Goal: Task Accomplishment & Management: Manage account settings

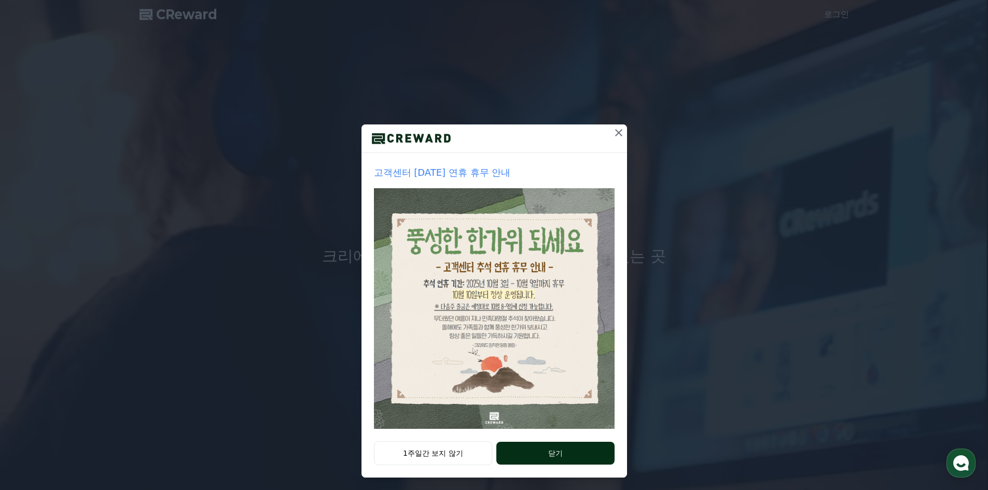
click at [540, 458] on button "닫기" at bounding box center [555, 453] width 118 height 23
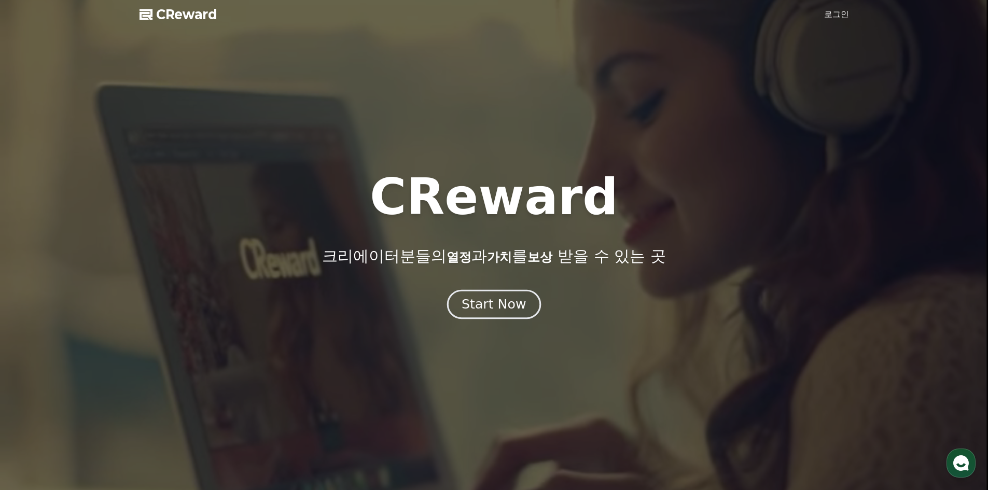
click at [524, 308] on button "Start Now" at bounding box center [494, 304] width 94 height 30
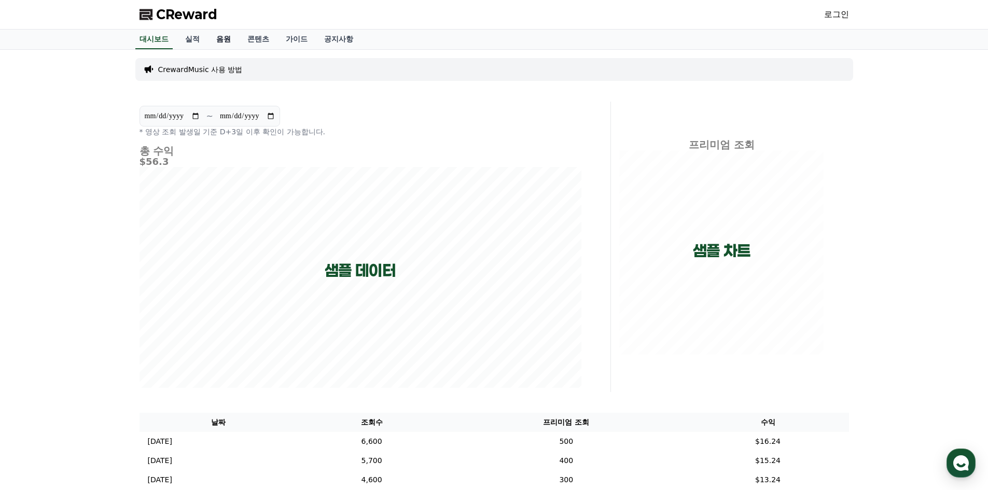
click at [232, 40] on link "음원" at bounding box center [223, 40] width 31 height 20
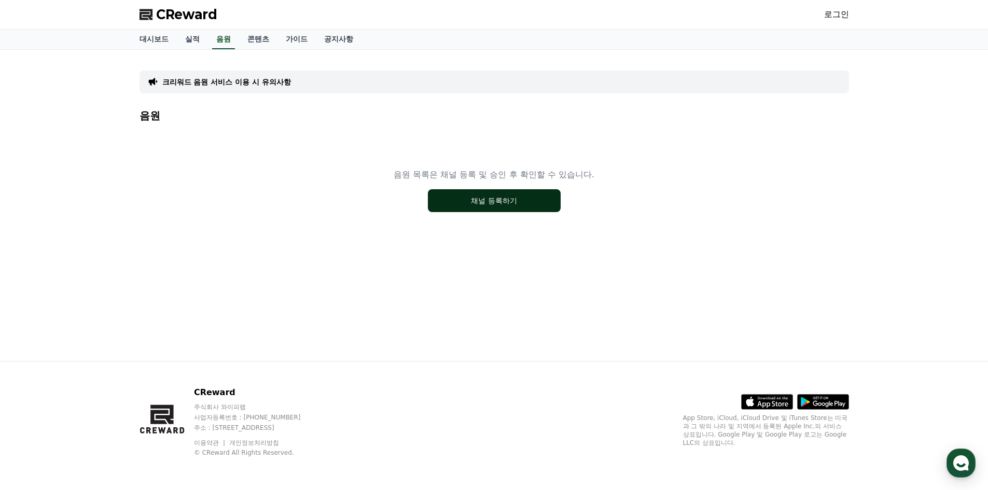
click at [491, 207] on button "채널 등록하기" at bounding box center [494, 200] width 133 height 23
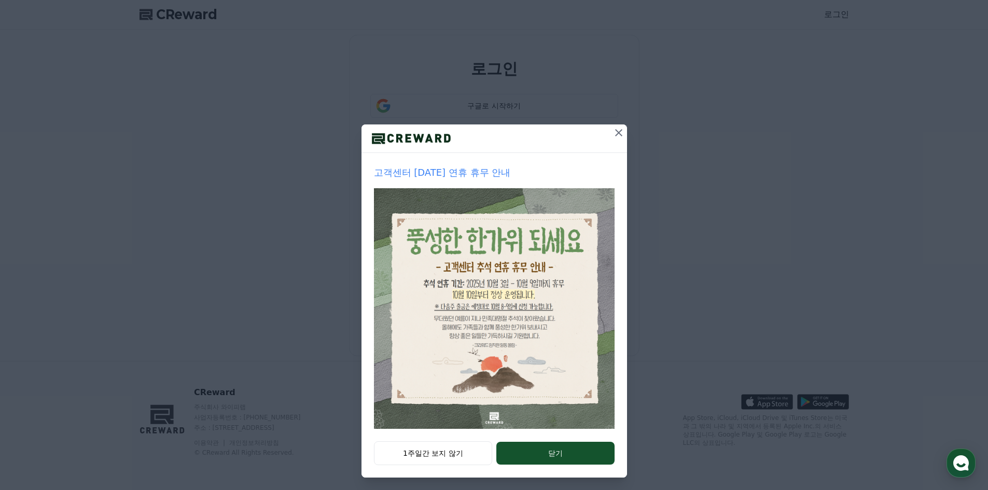
click at [614, 129] on icon at bounding box center [619, 133] width 12 height 12
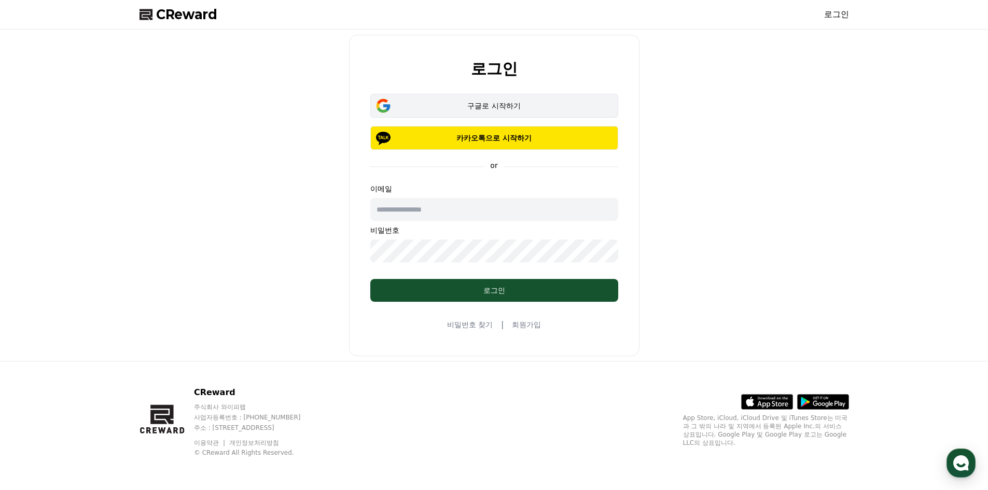
click at [522, 102] on div "구글로 시작하기" at bounding box center [494, 106] width 218 height 10
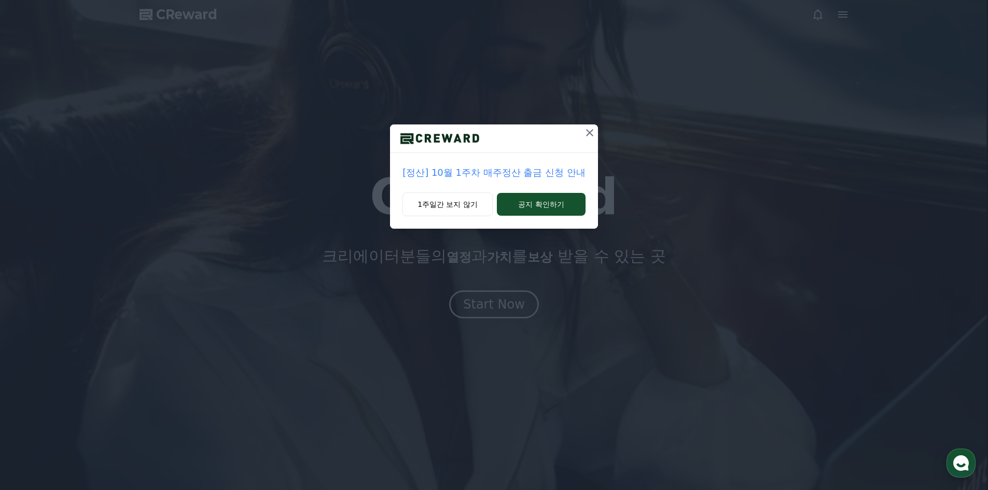
click at [585, 135] on icon at bounding box center [590, 133] width 12 height 12
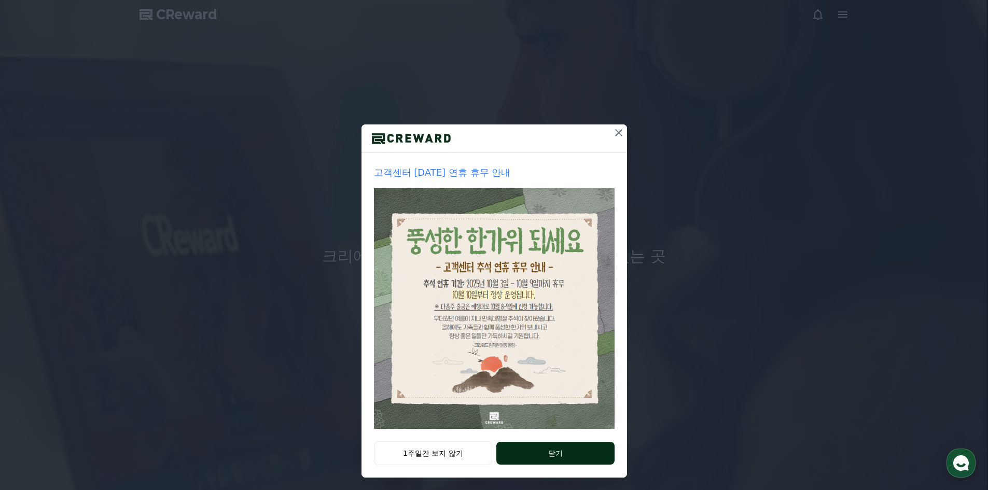
click at [548, 461] on button "닫기" at bounding box center [555, 453] width 118 height 23
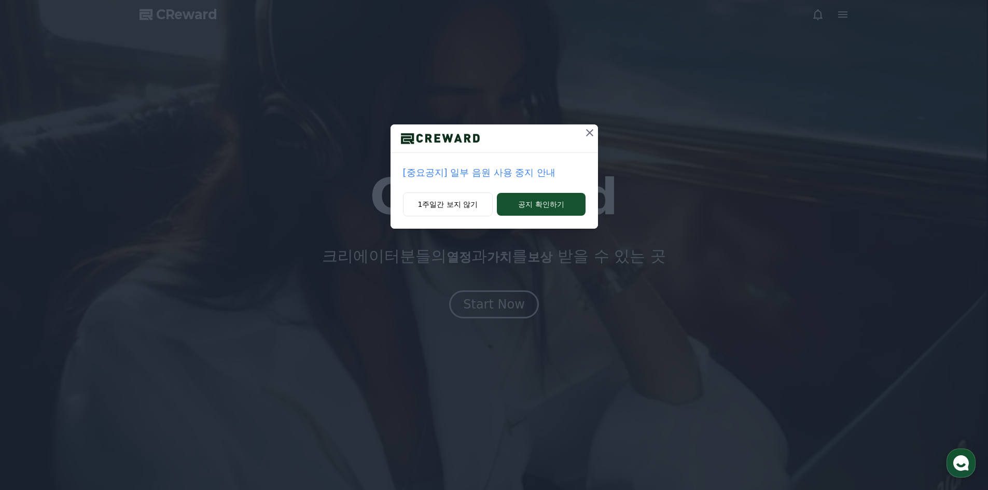
click at [498, 291] on div "[중요공지] 일부 음원 사용 중지 안내 1주일간 보지 않기 공지 확인하기" at bounding box center [494, 245] width 988 height 490
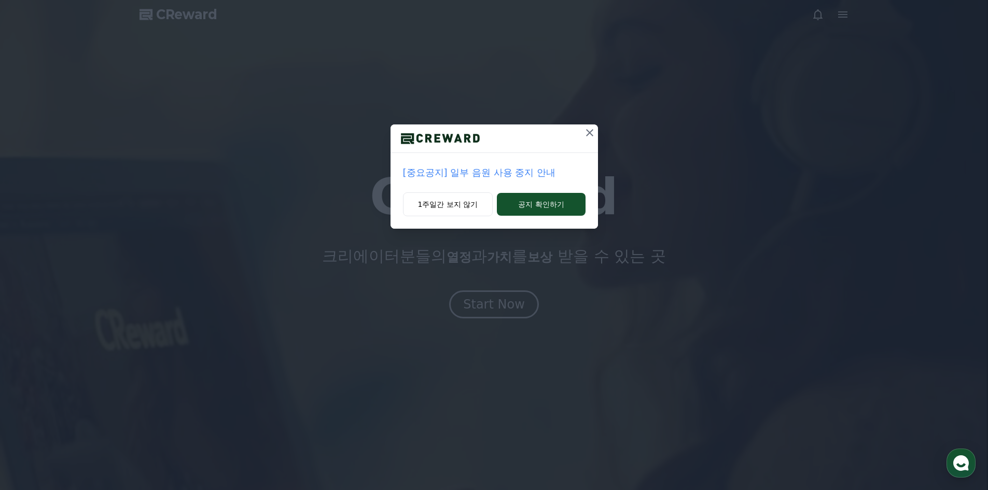
click at [586, 132] on icon at bounding box center [590, 133] width 12 height 12
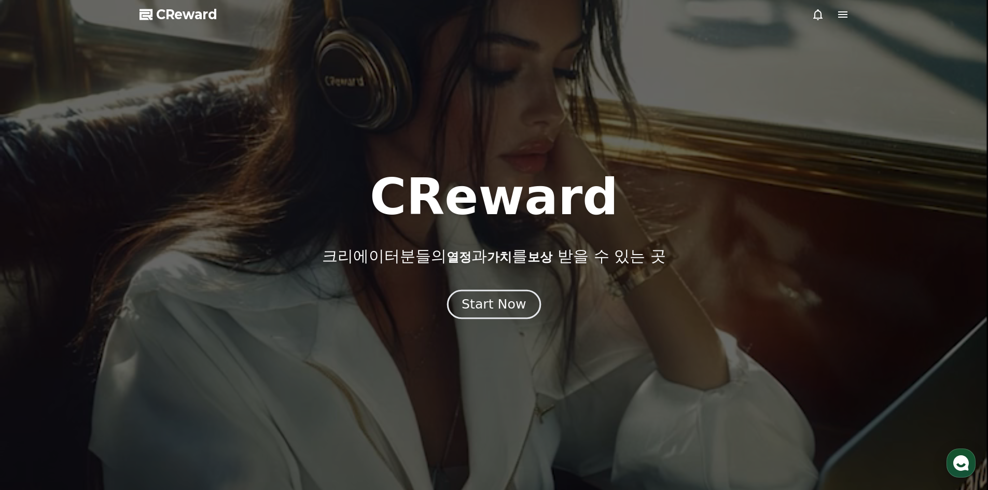
drag, startPoint x: 522, startPoint y: 274, endPoint x: 505, endPoint y: 299, distance: 30.4
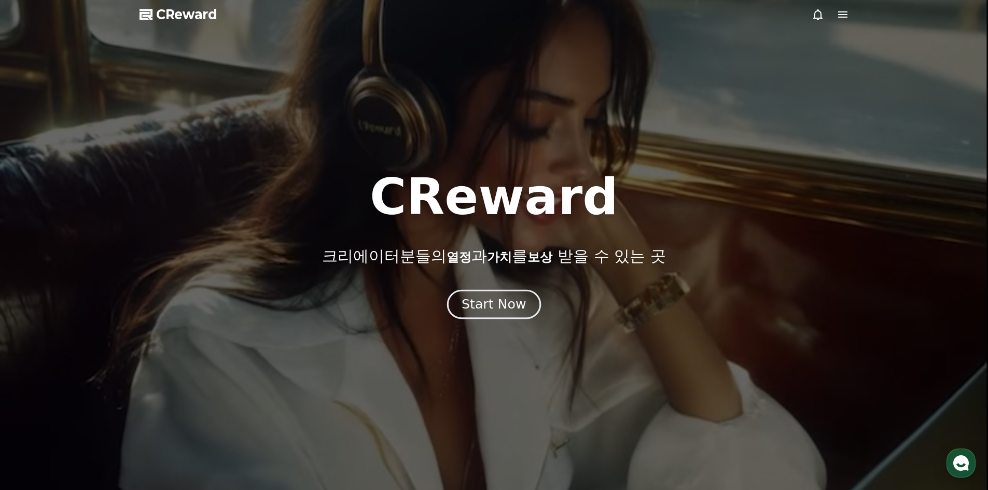
click at [520, 274] on div "CReward 크리에이터분들의 열정 과 가치 를 보상 받을 수 있는 곳 Start Now" at bounding box center [494, 245] width 988 height 146
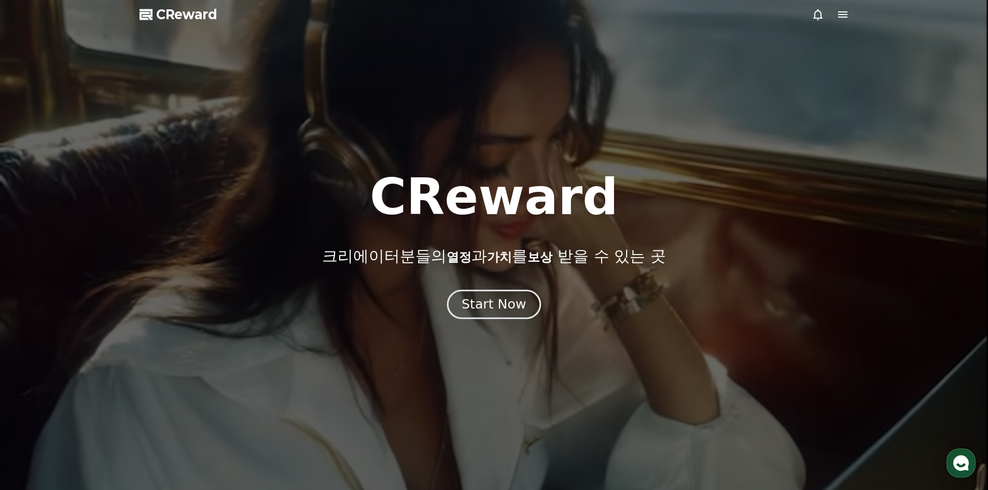
click at [505, 300] on div "Start Now" at bounding box center [494, 305] width 64 height 18
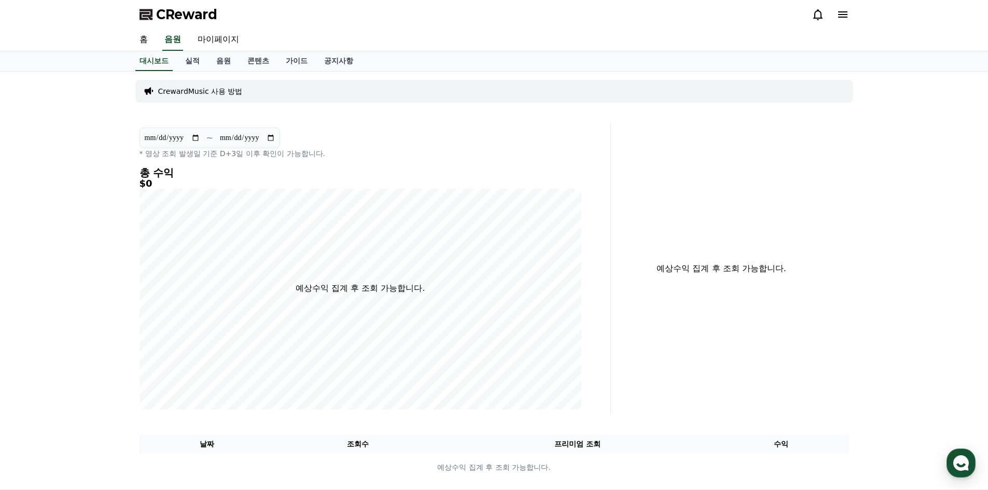
click at [849, 16] on div "CReward" at bounding box center [494, 14] width 726 height 29
click at [842, 16] on icon at bounding box center [843, 14] width 12 height 12
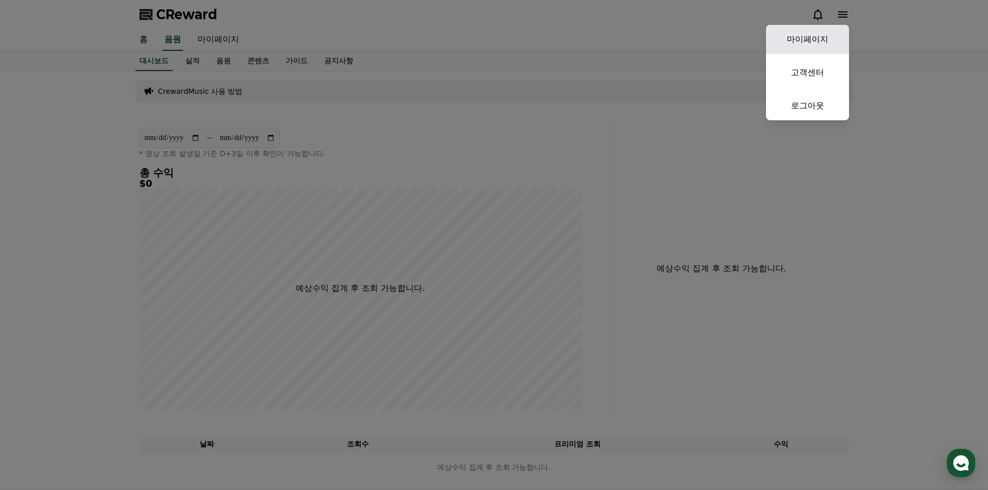
click at [834, 31] on link "마이페이지" at bounding box center [807, 39] width 83 height 29
select select "**********"
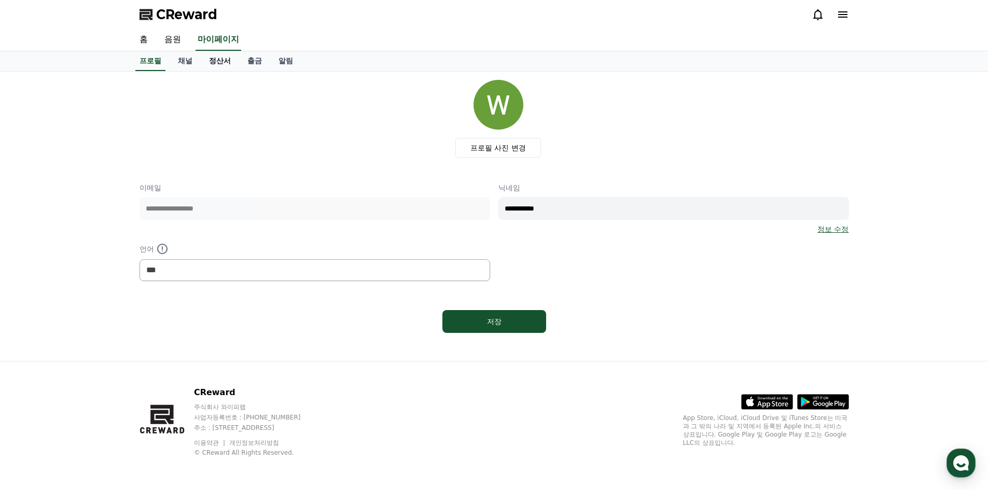
click at [214, 64] on link "정산서" at bounding box center [220, 61] width 38 height 20
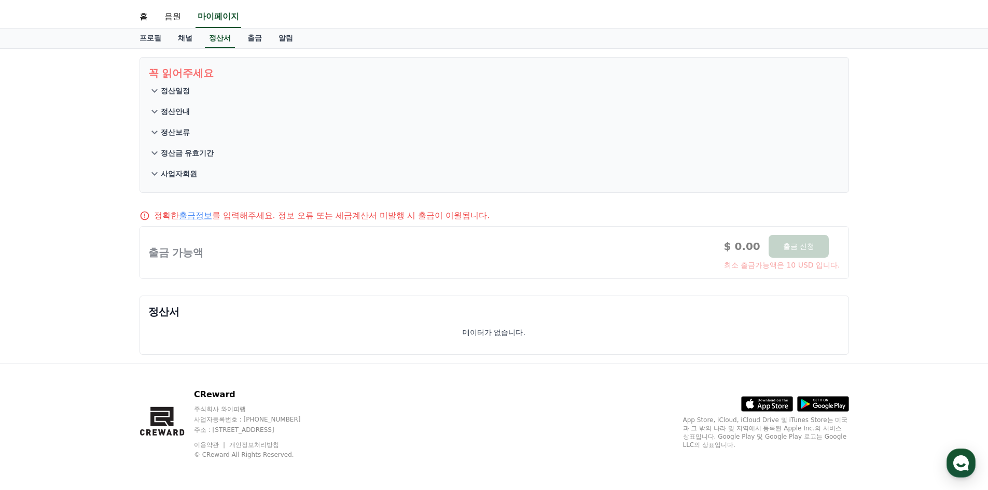
scroll to position [25, 0]
click at [253, 38] on link "출금" at bounding box center [254, 36] width 31 height 20
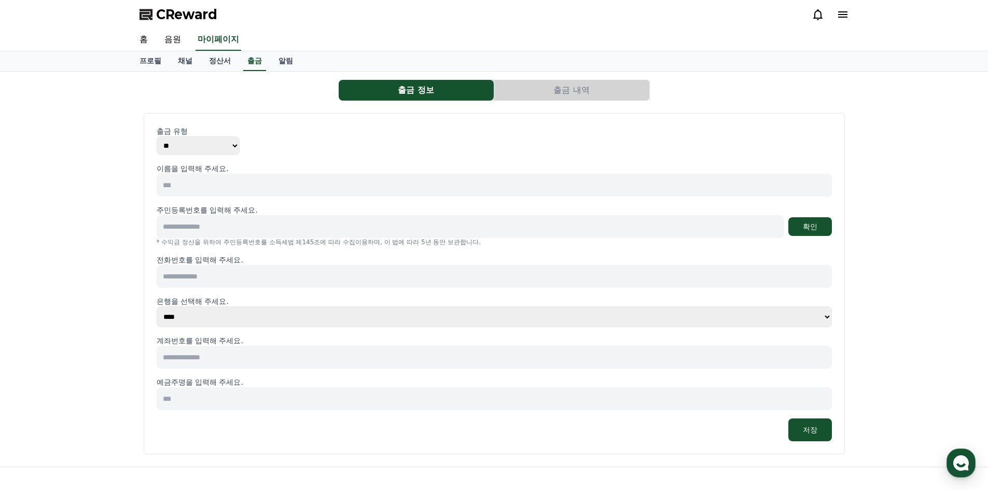
drag, startPoint x: 247, startPoint y: 313, endPoint x: 254, endPoint y: 313, distance: 6.7
click at [247, 313] on select "**** **** **** **** **** **** **** ** ** ** ** **** *** **** **** *****" at bounding box center [494, 317] width 675 height 21
select select "**********"
click at [157, 307] on select "**** **** **** **** **** **** **** ** ** ** ** **** *** **** **** *****" at bounding box center [494, 317] width 675 height 21
click at [262, 355] on input at bounding box center [494, 357] width 675 height 23
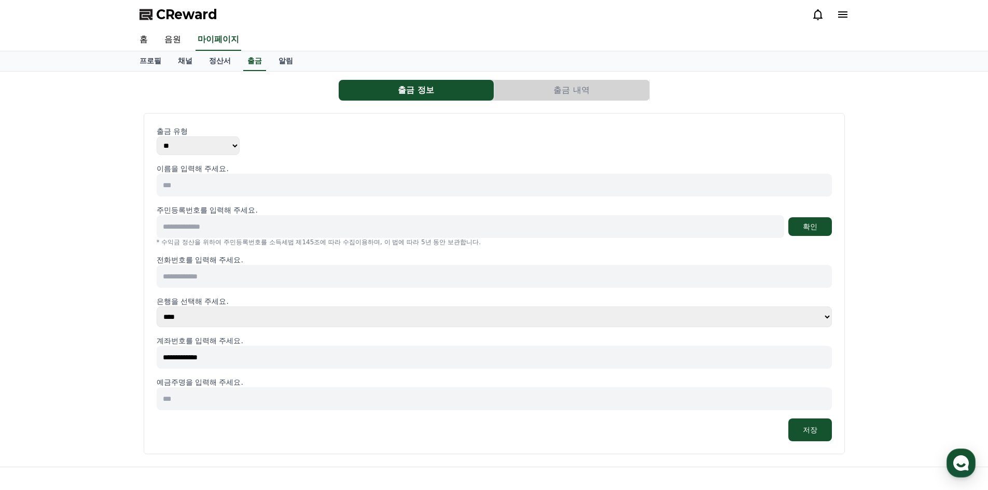
type input "**********"
click at [304, 399] on input at bounding box center [494, 398] width 675 height 23
type input "***"
click at [771, 425] on div "저장" at bounding box center [494, 430] width 675 height 23
click at [792, 429] on button "저장" at bounding box center [810, 430] width 44 height 23
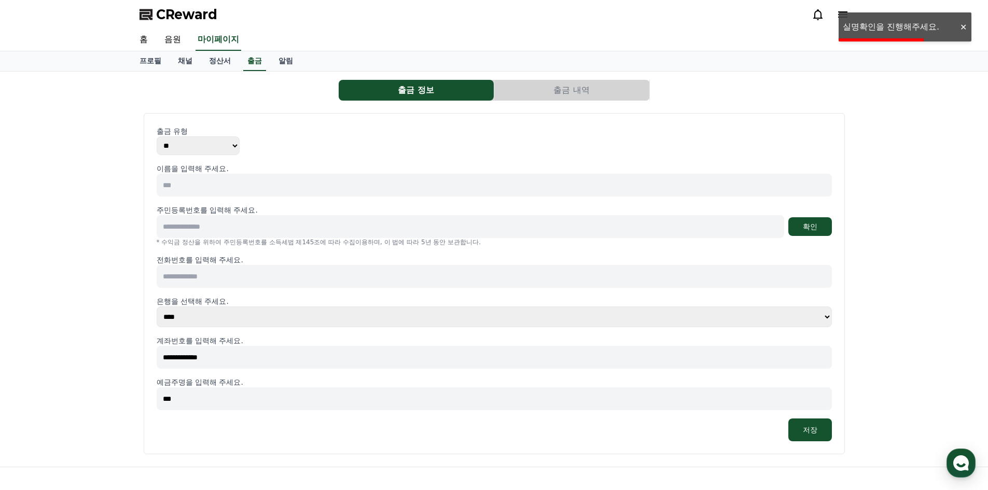
scroll to position [52, 0]
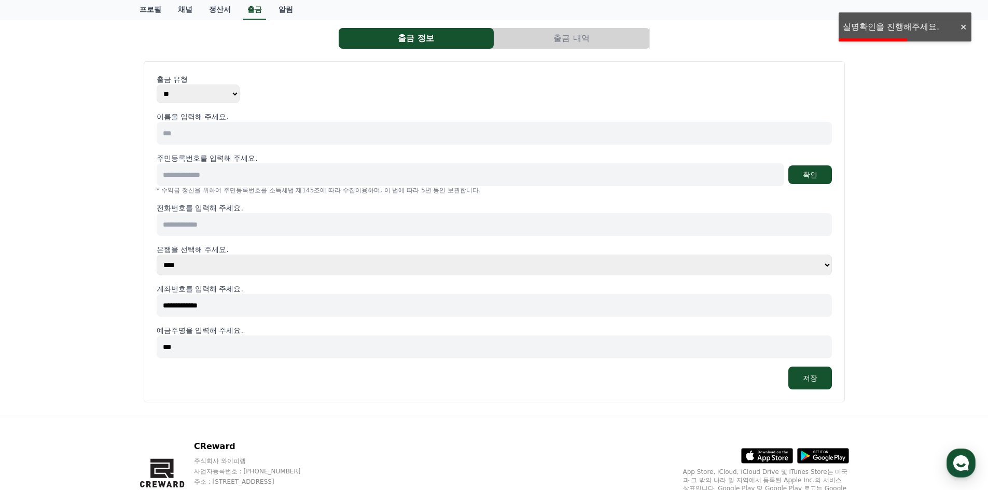
click at [229, 131] on input at bounding box center [494, 133] width 675 height 23
type input "***"
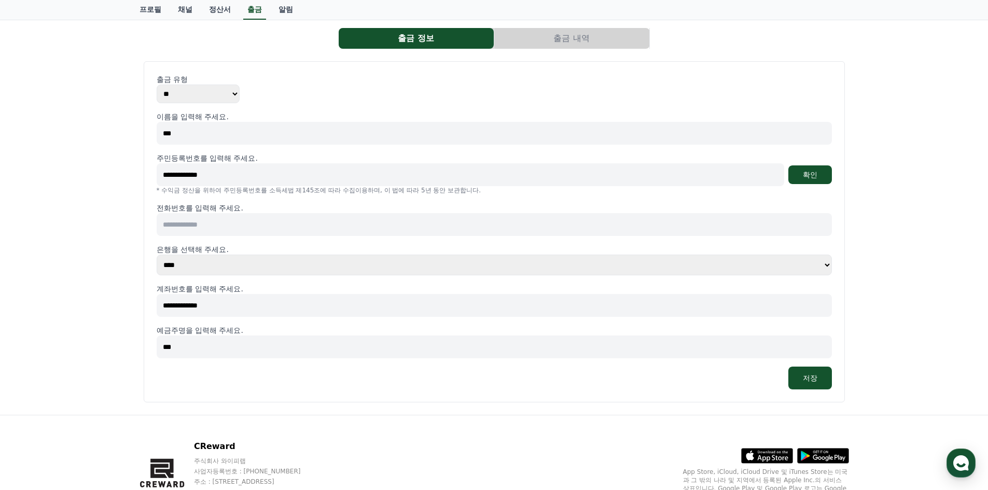
type input "**********"
click at [267, 228] on input at bounding box center [494, 224] width 675 height 23
type input "**********"
click at [822, 372] on button "저장" at bounding box center [810, 378] width 44 height 23
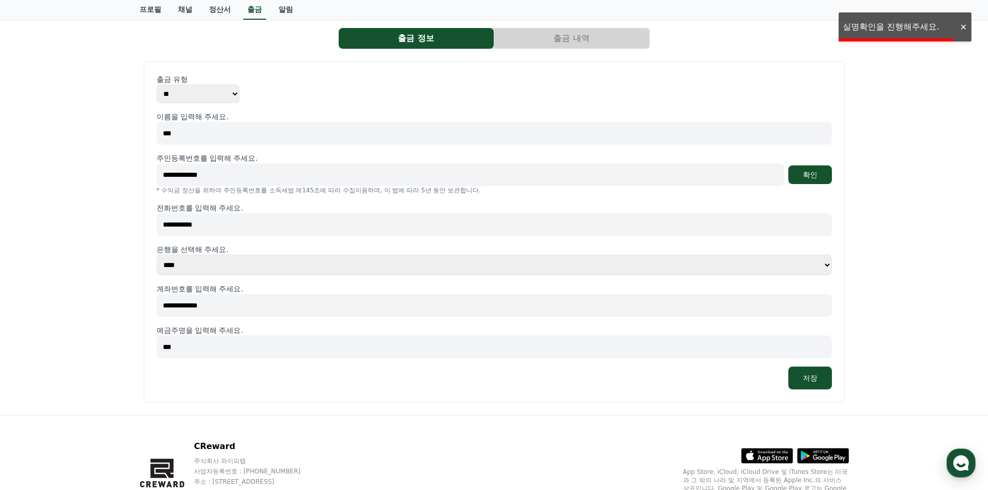
click at [824, 146] on div "**********" at bounding box center [494, 251] width 675 height 278
click at [817, 175] on button "확인" at bounding box center [810, 174] width 44 height 19
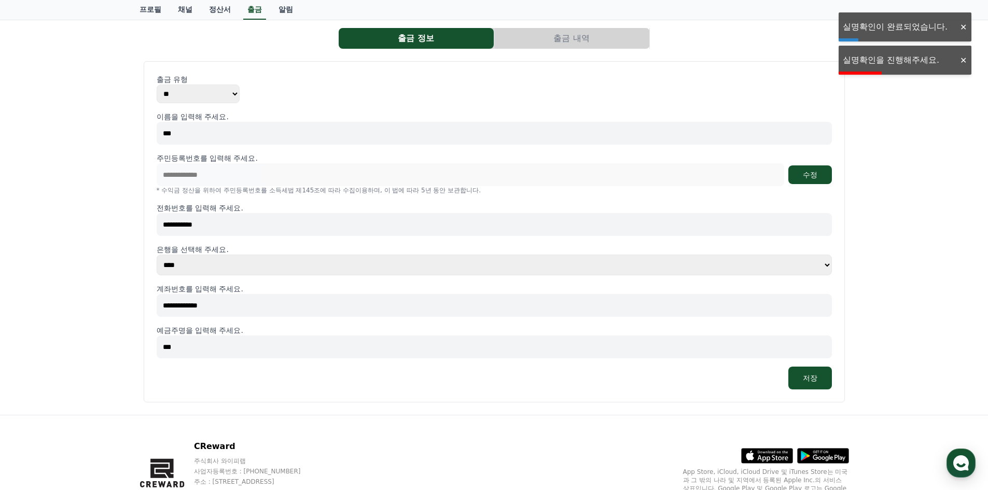
click at [822, 391] on div "**********" at bounding box center [494, 231] width 701 height 341
click at [822, 383] on button "저장" at bounding box center [810, 378] width 44 height 23
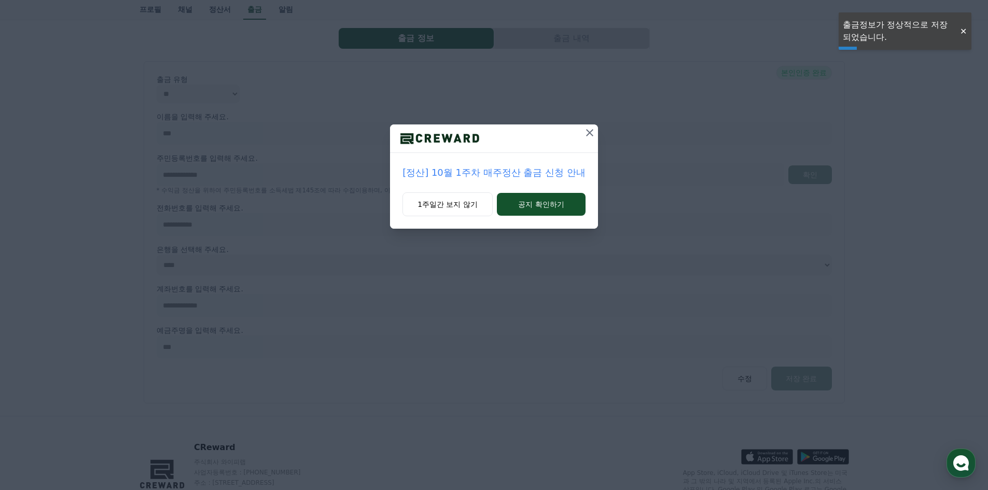
click at [589, 133] on icon at bounding box center [590, 133] width 12 height 12
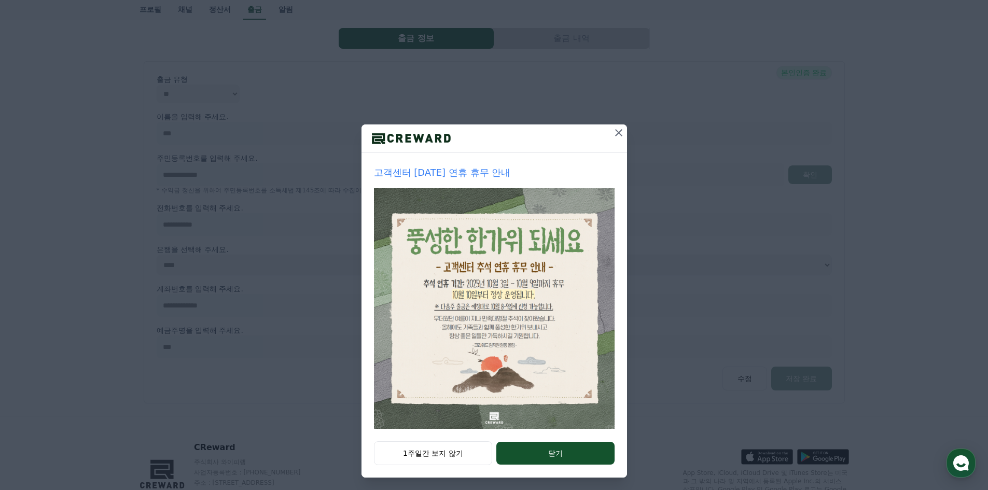
click at [623, 135] on div "고객센터 추석 연휴 휴무 안내 1주일간 보지 않기 닫기" at bounding box center [494, 247] width 988 height 494
click at [615, 133] on icon at bounding box center [619, 133] width 12 height 12
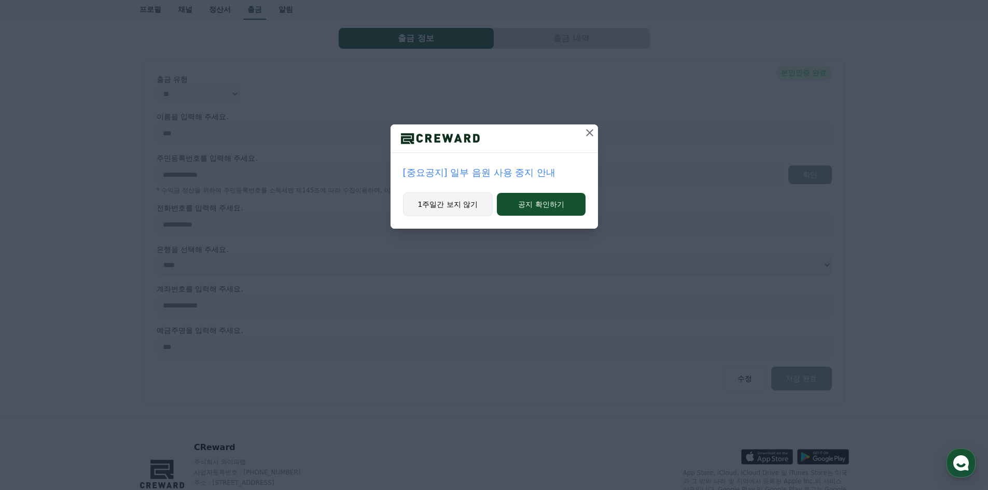
click at [472, 203] on button "1주일간 보지 않기" at bounding box center [448, 204] width 90 height 24
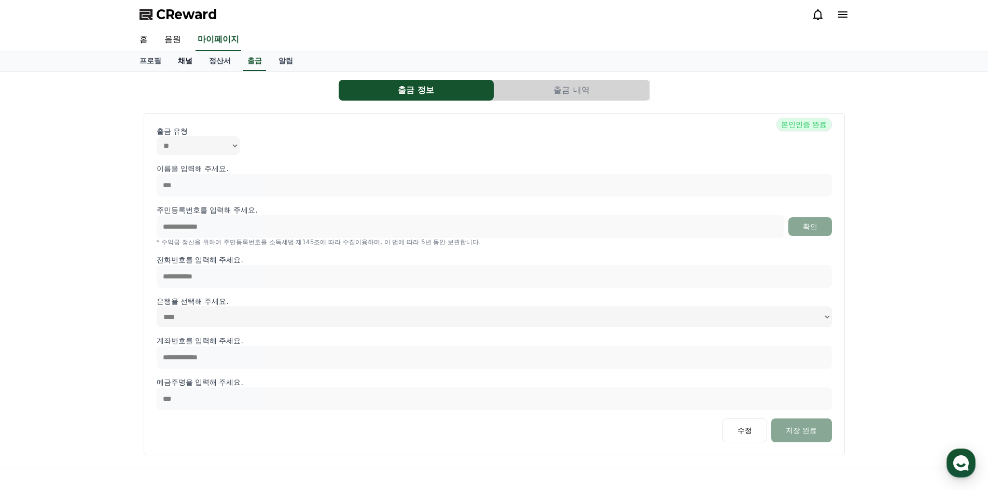
click at [178, 58] on link "채널" at bounding box center [185, 61] width 31 height 20
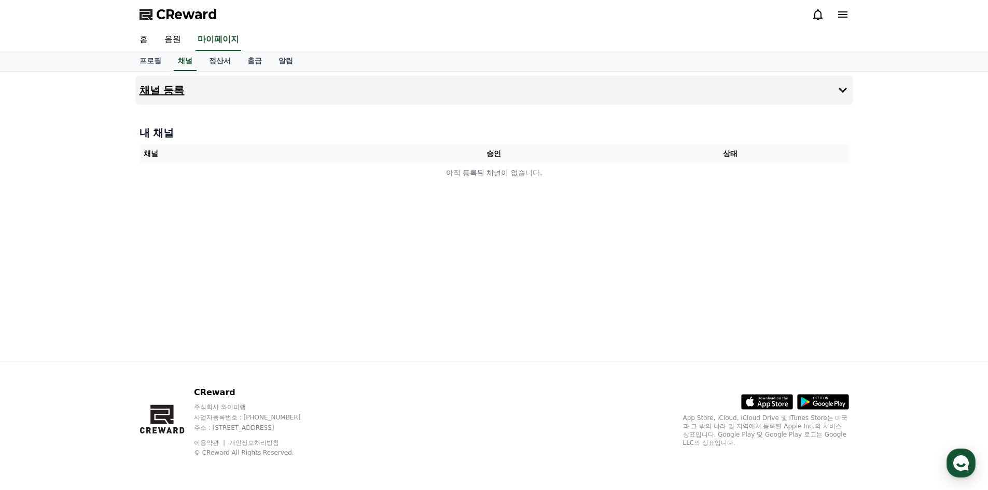
click at [187, 88] on button "채널 등록" at bounding box center [494, 90] width 718 height 29
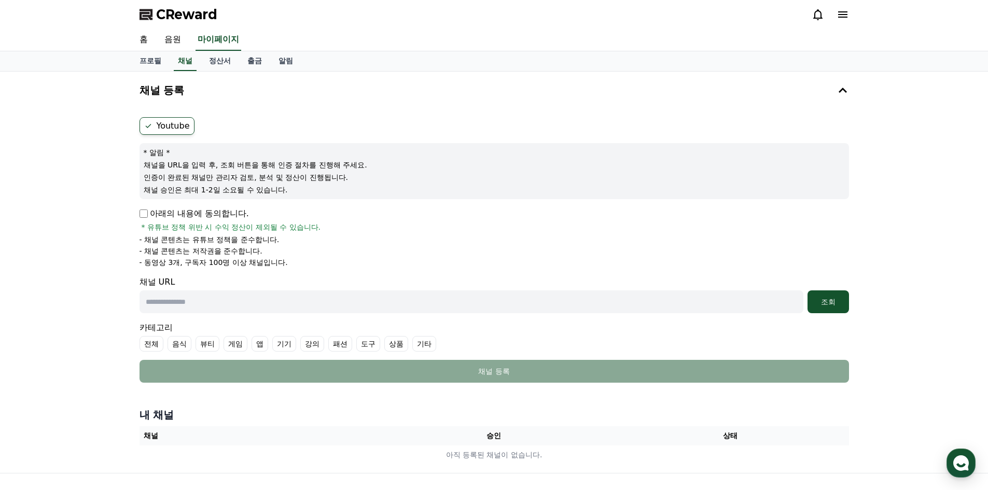
click at [303, 310] on input "text" at bounding box center [472, 301] width 664 height 23
paste input "**********"
type input "**********"
drag, startPoint x: 868, startPoint y: 315, endPoint x: 841, endPoint y: 308, distance: 27.9
click at [866, 314] on div "**********" at bounding box center [494, 272] width 988 height 401
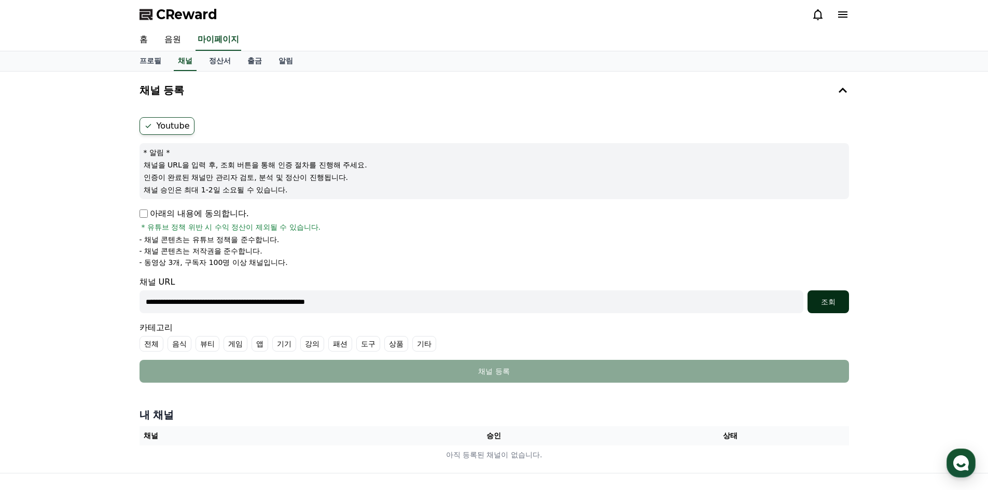
click at [828, 303] on div "조회" at bounding box center [828, 302] width 33 height 10
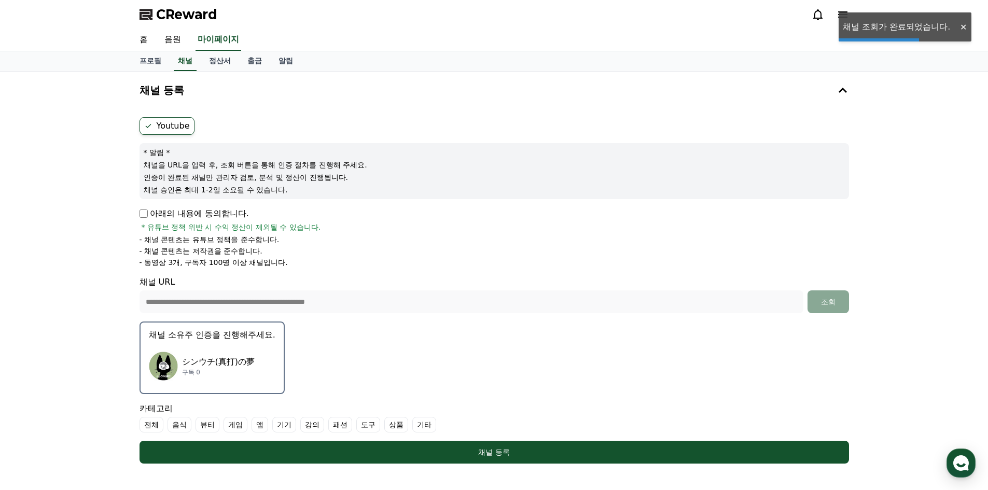
click at [168, 367] on img "button" at bounding box center [163, 366] width 29 height 29
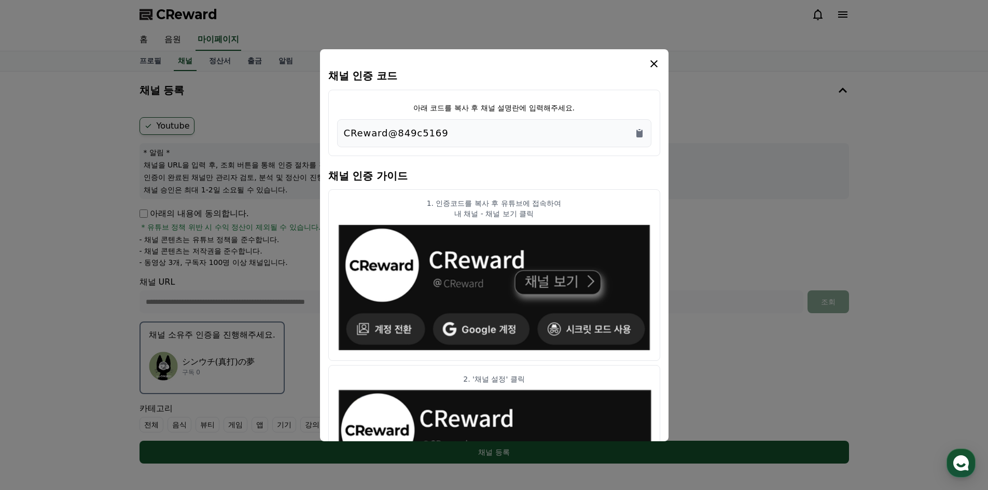
click at [636, 123] on div "CReward@849c5169" at bounding box center [494, 133] width 314 height 28
click at [641, 133] on icon "Copy to clipboard" at bounding box center [639, 134] width 6 height 8
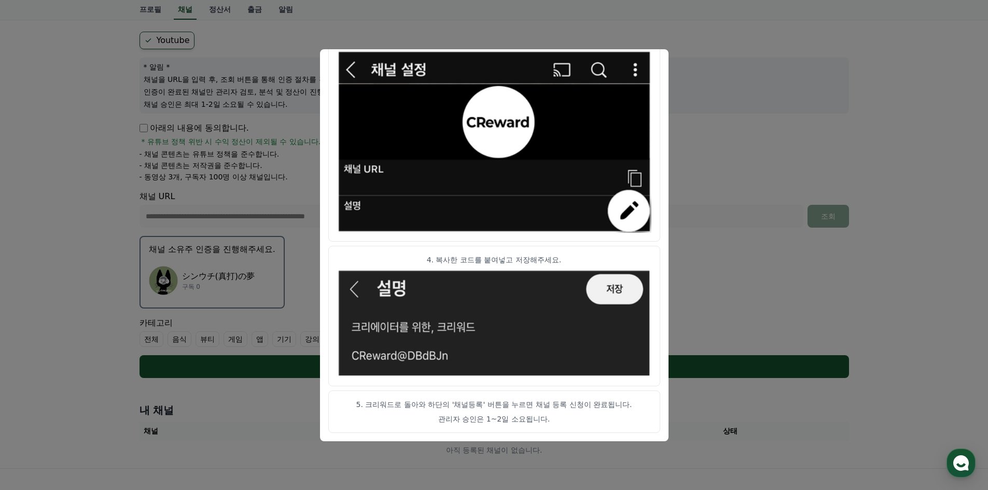
scroll to position [104, 0]
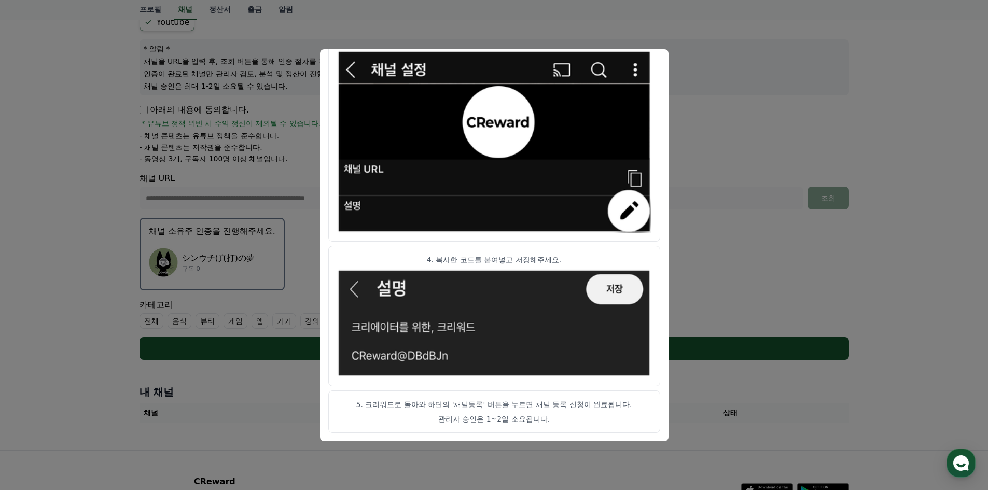
click at [728, 224] on button "close modal" at bounding box center [494, 245] width 988 height 490
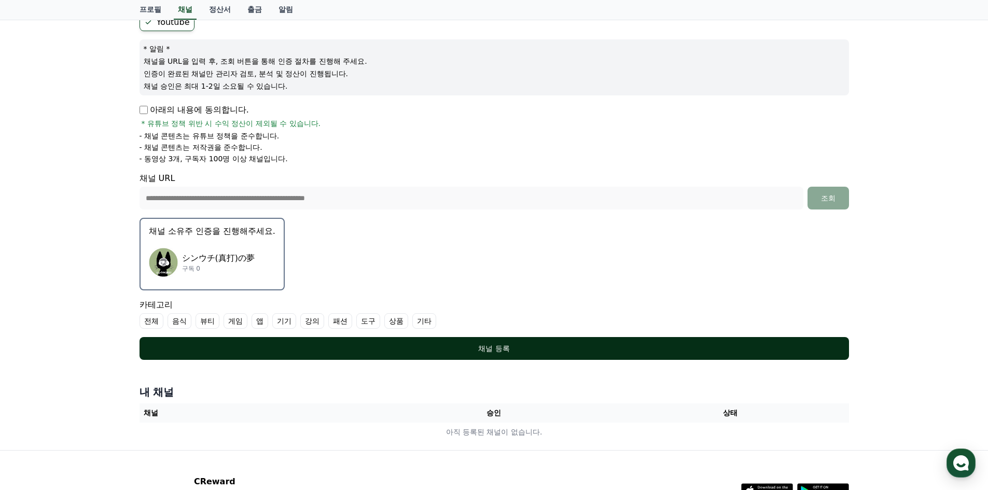
click at [541, 350] on div "채널 등록" at bounding box center [494, 348] width 668 height 10
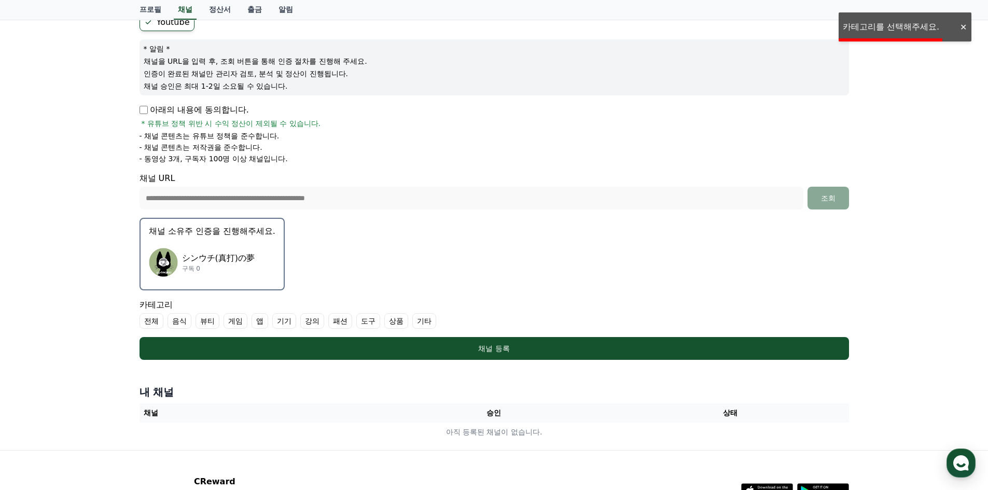
click at [195, 254] on p "シンウチ(真打)の夢" at bounding box center [218, 258] width 73 height 12
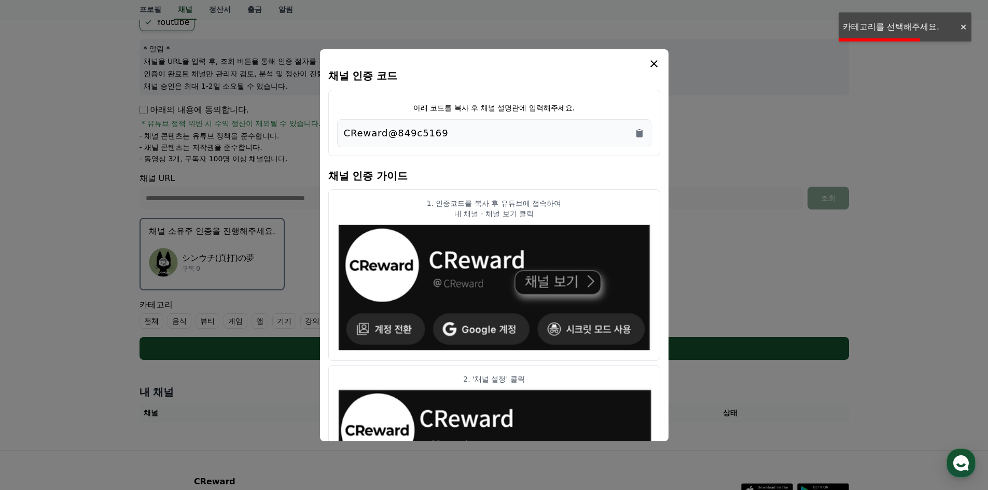
click at [658, 178] on h4 "채널 인증 가이드" at bounding box center [494, 174] width 332 height 29
click at [684, 176] on button "close modal" at bounding box center [494, 245] width 988 height 490
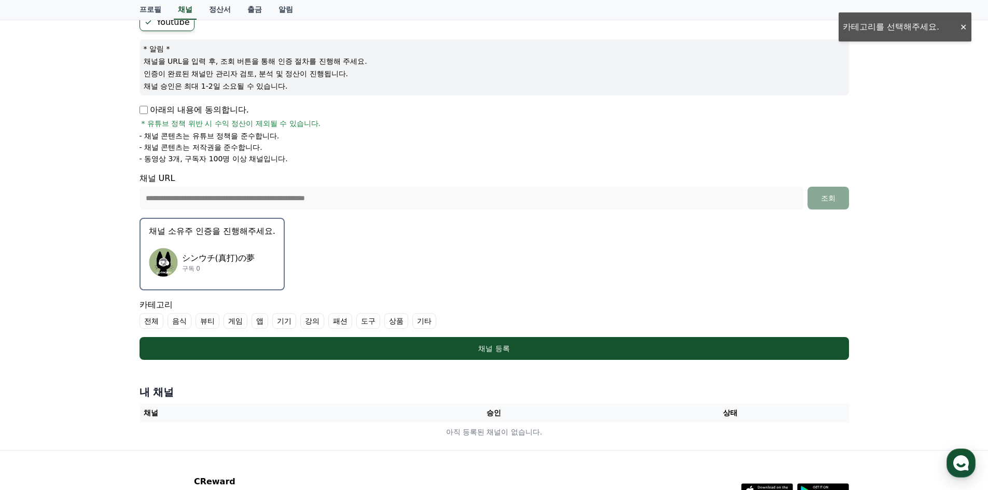
click at [421, 320] on label "기타" at bounding box center [424, 321] width 24 height 16
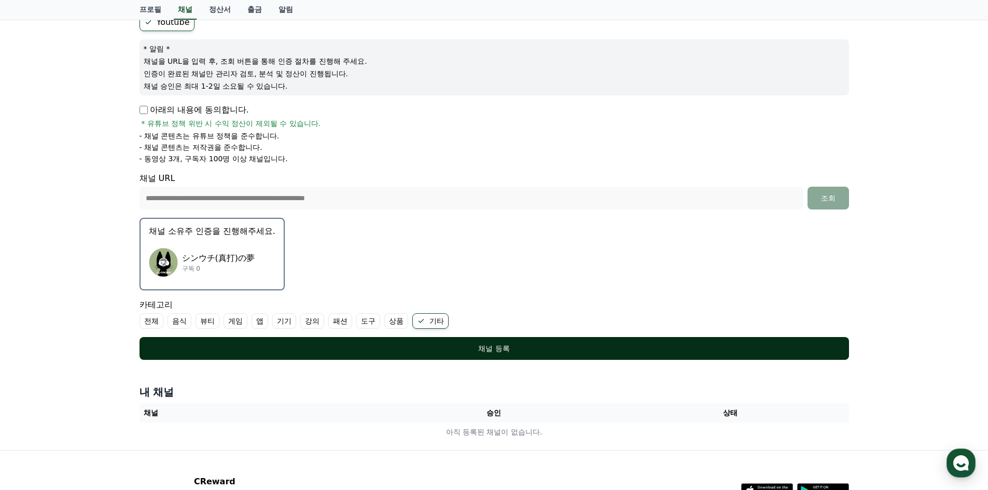
click at [445, 344] on div "채널 등록" at bounding box center [494, 348] width 668 height 10
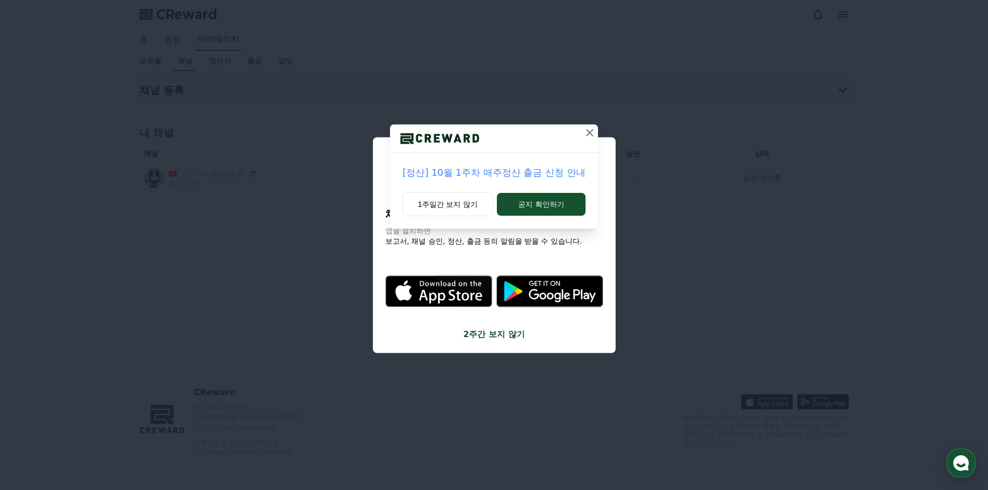
drag, startPoint x: 586, startPoint y: 134, endPoint x: 591, endPoint y: 135, distance: 5.3
click at [586, 134] on icon at bounding box center [590, 133] width 12 height 12
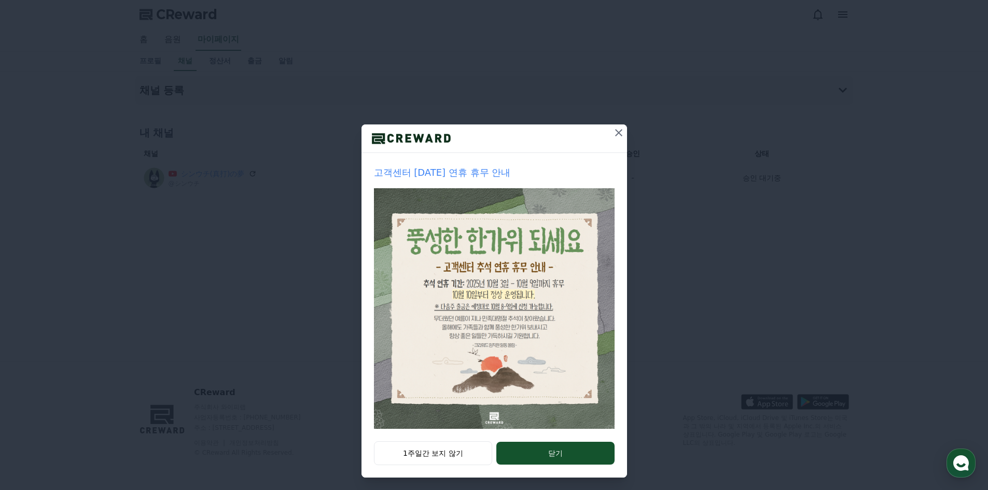
click at [615, 135] on icon at bounding box center [618, 132] width 7 height 7
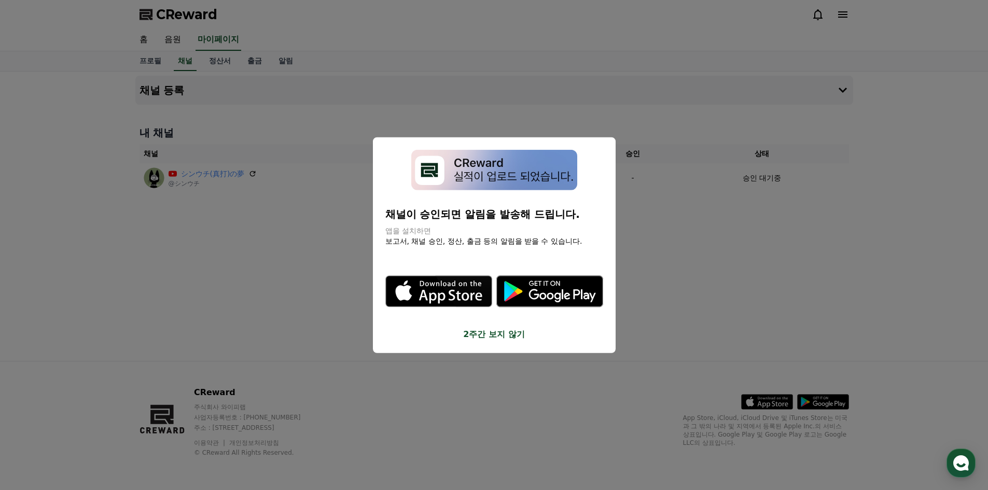
click at [501, 330] on button "2주간 보지 않기" at bounding box center [494, 334] width 218 height 12
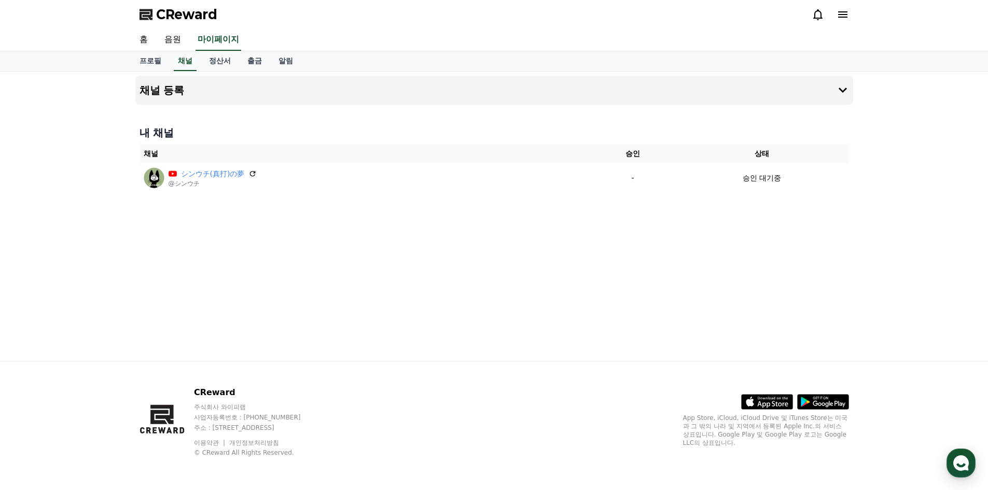
click at [676, 290] on div "채널 등록 내 채널 채널 승인 상태 シンウチ(真打)の夢 @シンウチ - 승인 대기중" at bounding box center [494, 216] width 726 height 289
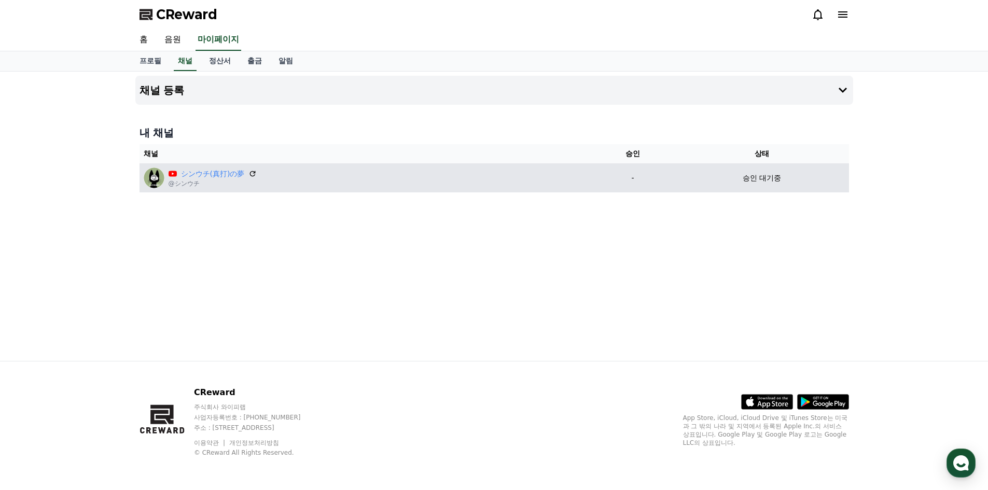
click at [381, 184] on div "シンウチ(真打)の夢 @シンウチ" at bounding box center [365, 178] width 443 height 21
click at [248, 174] on icon at bounding box center [252, 173] width 9 height 9
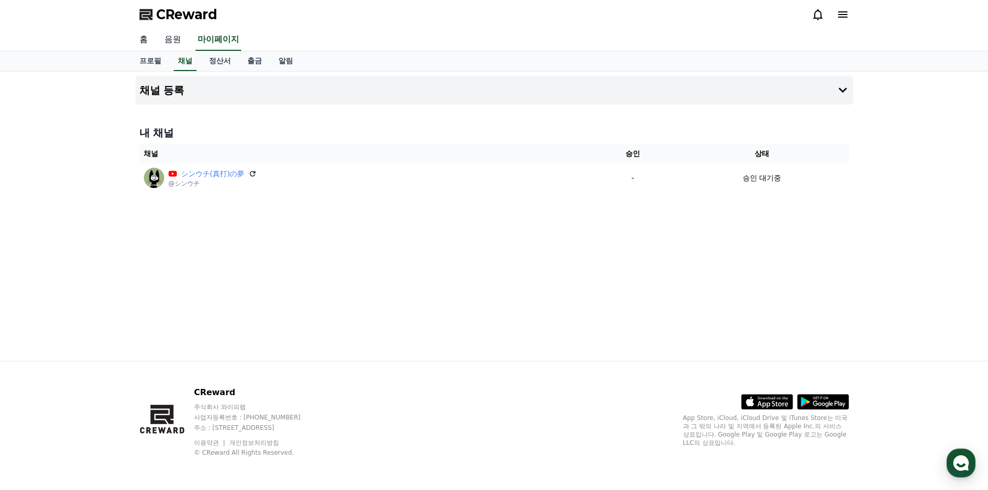
click at [172, 36] on link "음원" at bounding box center [172, 40] width 33 height 22
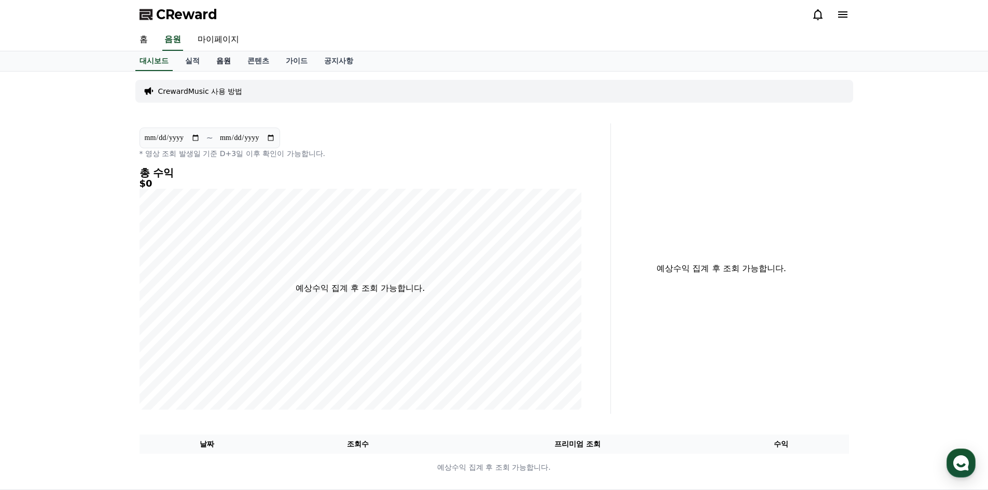
click at [214, 58] on link "음원" at bounding box center [223, 61] width 31 height 20
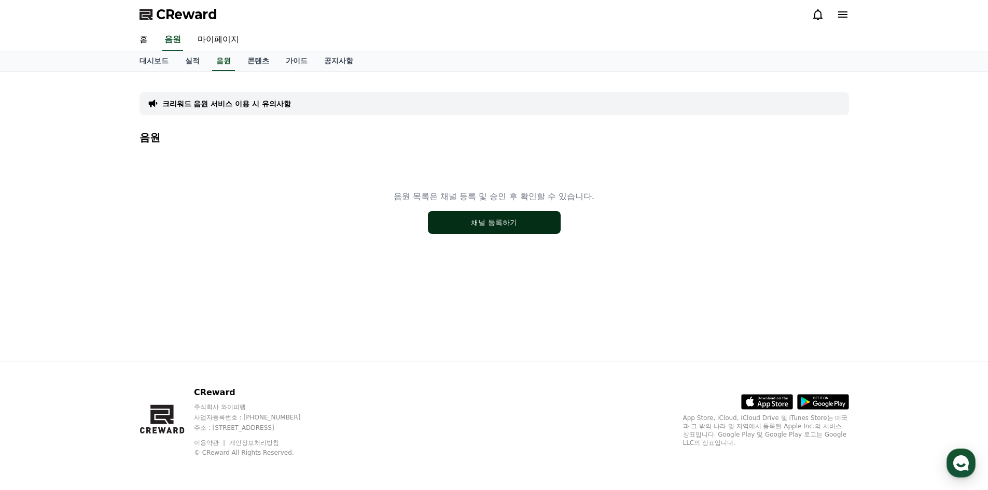
click at [479, 223] on button "채널 등록하기" at bounding box center [494, 222] width 133 height 23
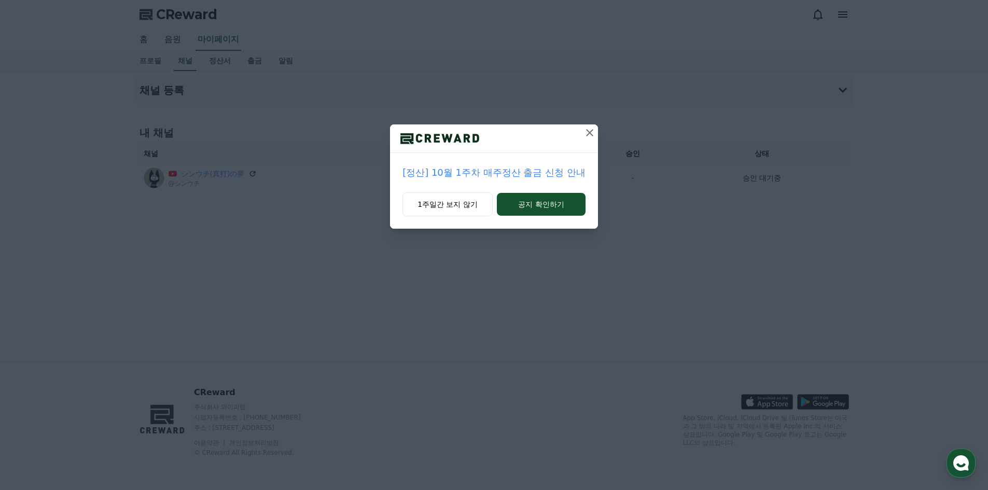
click at [588, 135] on icon at bounding box center [589, 132] width 7 height 7
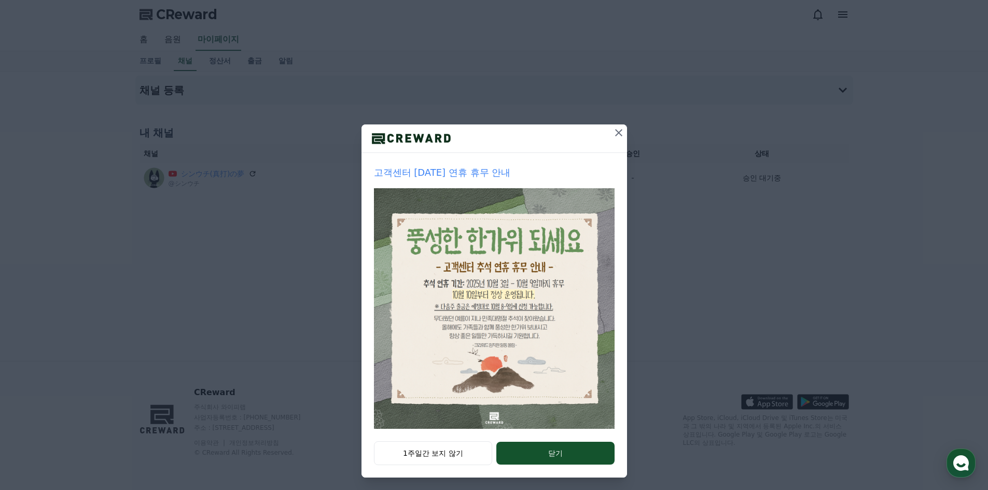
click at [601, 124] on div at bounding box center [495, 138] width 266 height 29
click at [617, 130] on icon at bounding box center [618, 132] width 7 height 7
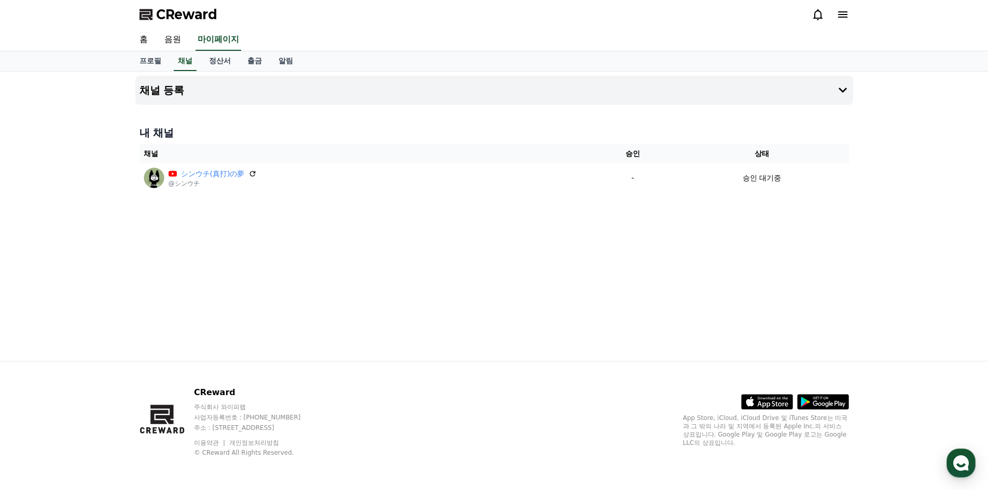
click at [858, 124] on div "채널 등록 내 채널 채널 승인 상태 シンウチ(真打)の夢 @シンウチ - 승인 대기중" at bounding box center [494, 216] width 988 height 289
